Goal: Information Seeking & Learning: Learn about a topic

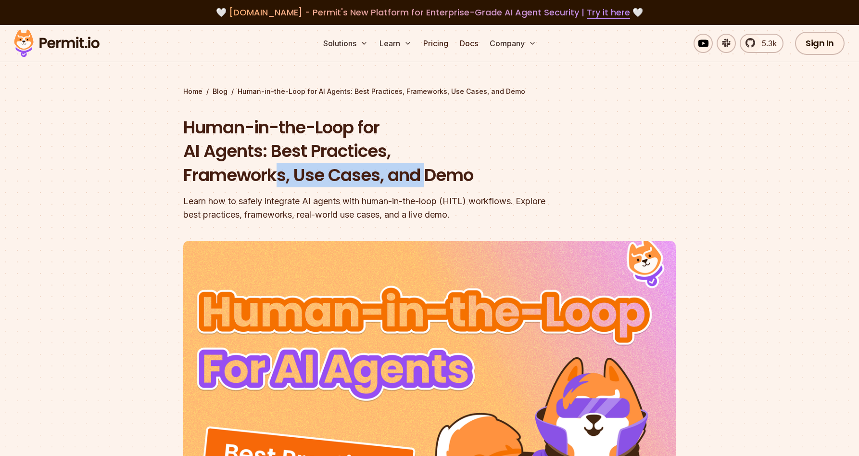
drag, startPoint x: 277, startPoint y: 171, endPoint x: 431, endPoint y: 170, distance: 154.0
click at [431, 170] on h1 "Human-in-the-Loop for AI Agents: Best Practices, Frameworks, Use Cases, and Demo" at bounding box center [368, 151] width 370 height 72
click at [450, 172] on h1 "Human-in-the-Loop for AI Agents: Best Practices, Frameworks, Use Cases, and Demo" at bounding box center [368, 151] width 370 height 72
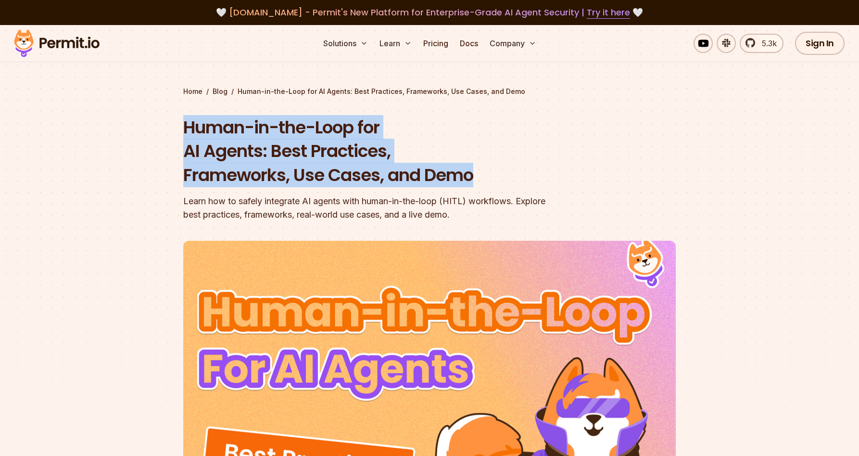
drag, startPoint x: 453, startPoint y: 174, endPoint x: 183, endPoint y: 129, distance: 273.7
click at [183, 129] on h1 "Human-in-the-Loop for AI Agents: Best Practices, Frameworks, Use Cases, and Demo" at bounding box center [368, 151] width 370 height 72
drag, startPoint x: 183, startPoint y: 129, endPoint x: 472, endPoint y: 182, distance: 293.5
click at [472, 182] on h1 "Human-in-the-Loop for AI Agents: Best Practices, Frameworks, Use Cases, and Demo" at bounding box center [368, 151] width 370 height 72
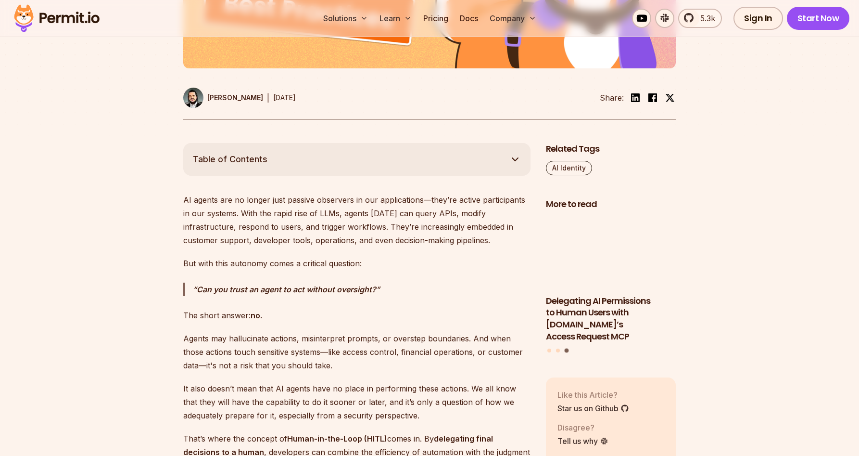
scroll to position [451, 0]
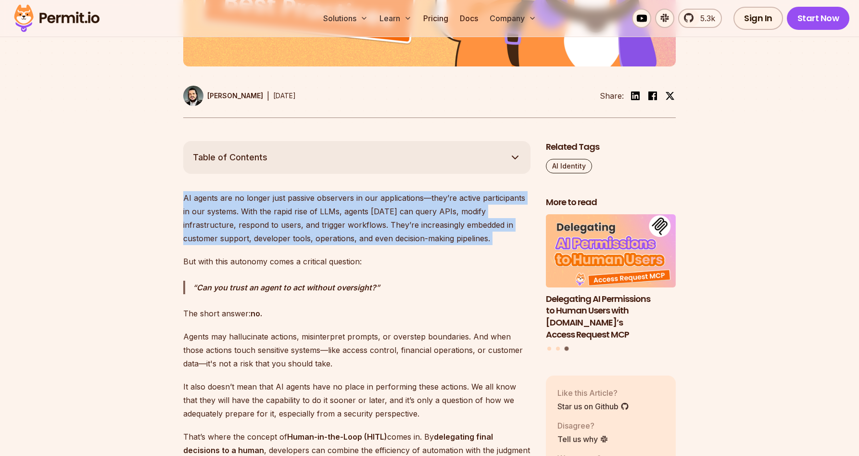
drag, startPoint x: 183, startPoint y: 199, endPoint x: 430, endPoint y: 249, distance: 252.4
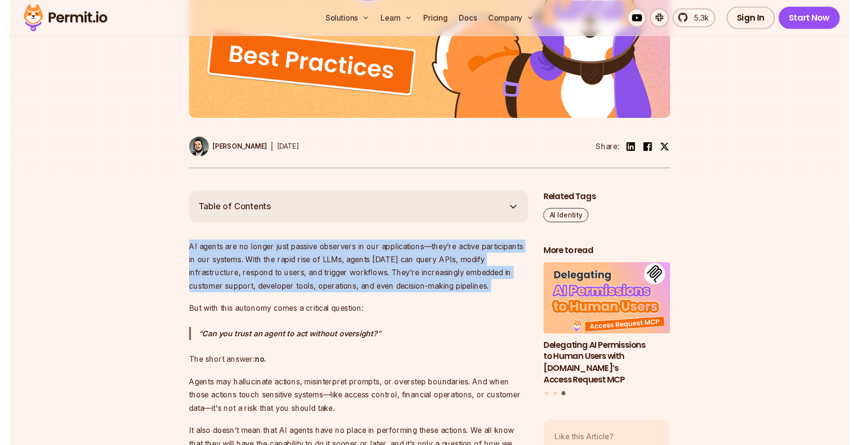
scroll to position [414, 0]
